Goal: Check status

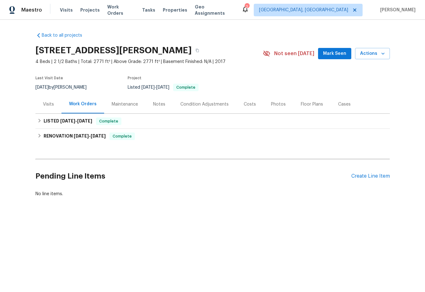
click at [340, 104] on div "Cases" at bounding box center [344, 104] width 13 height 6
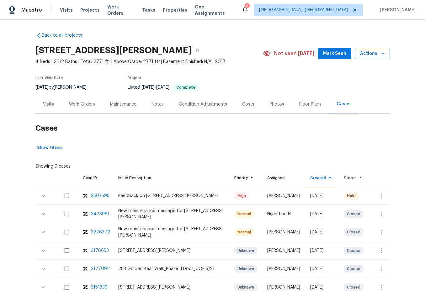
click at [171, 193] on div "Feedback on [STREET_ADDRESS][PERSON_NAME]" at bounding box center [171, 196] width 106 height 6
click at [143, 194] on div "Feedback on [STREET_ADDRESS][PERSON_NAME]" at bounding box center [171, 196] width 106 height 6
click at [99, 196] on div "3507595" at bounding box center [100, 196] width 19 height 6
click at [279, 196] on div "[PERSON_NAME]" at bounding box center [283, 196] width 33 height 6
click at [378, 198] on icon "button" at bounding box center [382, 196] width 8 height 8
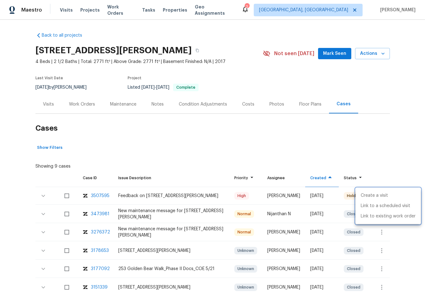
drag, startPoint x: 356, startPoint y: 147, endPoint x: 286, endPoint y: 73, distance: 101.2
click at [356, 147] on div at bounding box center [212, 146] width 425 height 292
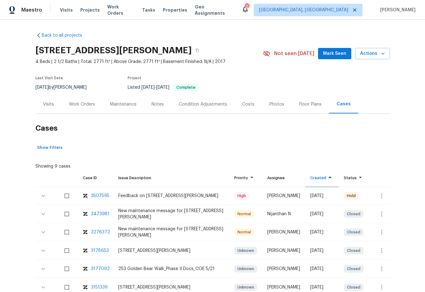
click at [80, 109] on div "Work Orders" at bounding box center [82, 104] width 41 height 19
click at [83, 106] on div "Work Orders" at bounding box center [82, 104] width 26 height 6
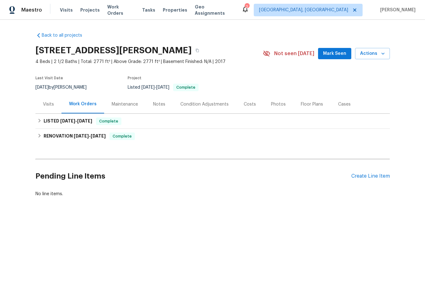
click at [124, 104] on div "Maintenance" at bounding box center [125, 104] width 26 height 6
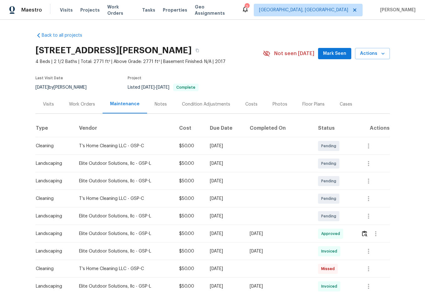
click at [343, 105] on div "Cases" at bounding box center [346, 104] width 13 height 6
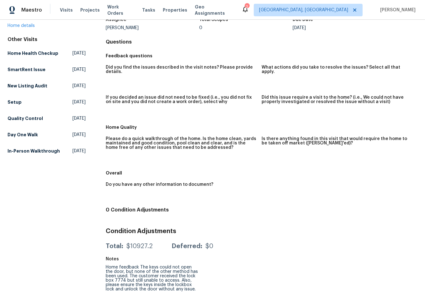
scroll to position [54, 0]
